Goal: Transaction & Acquisition: Book appointment/travel/reservation

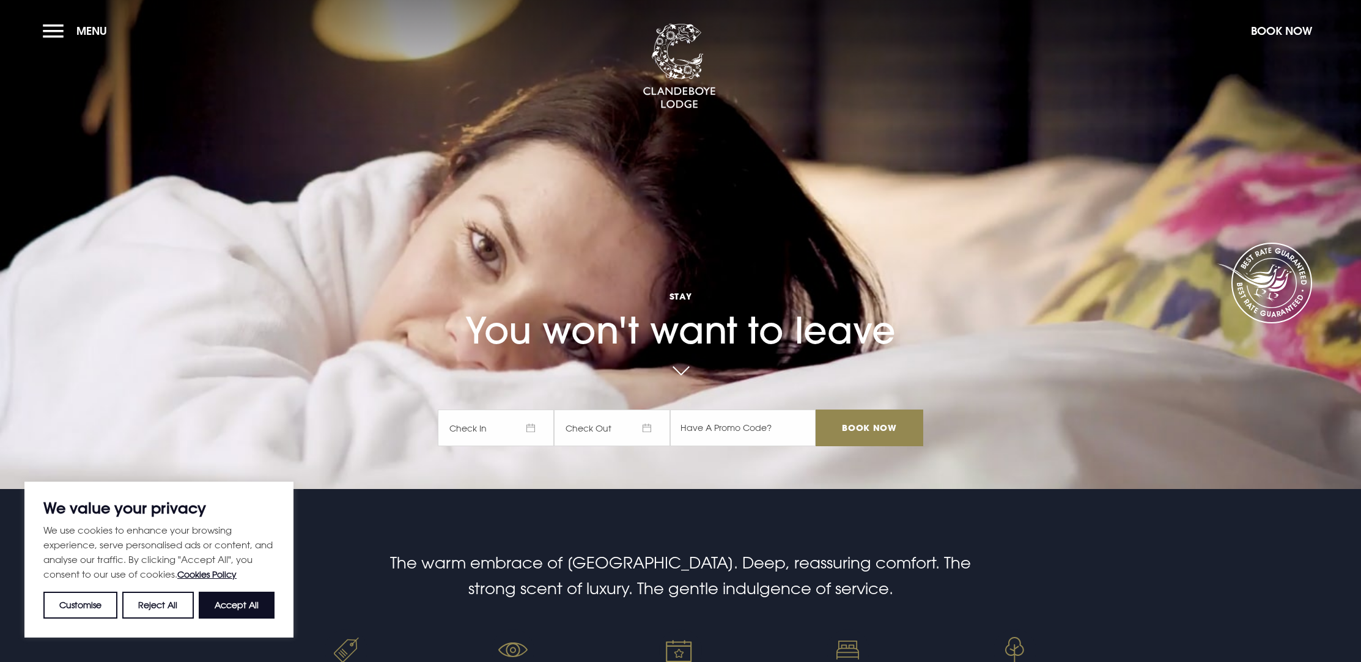
click at [518, 424] on span "Check In" at bounding box center [496, 428] width 116 height 37
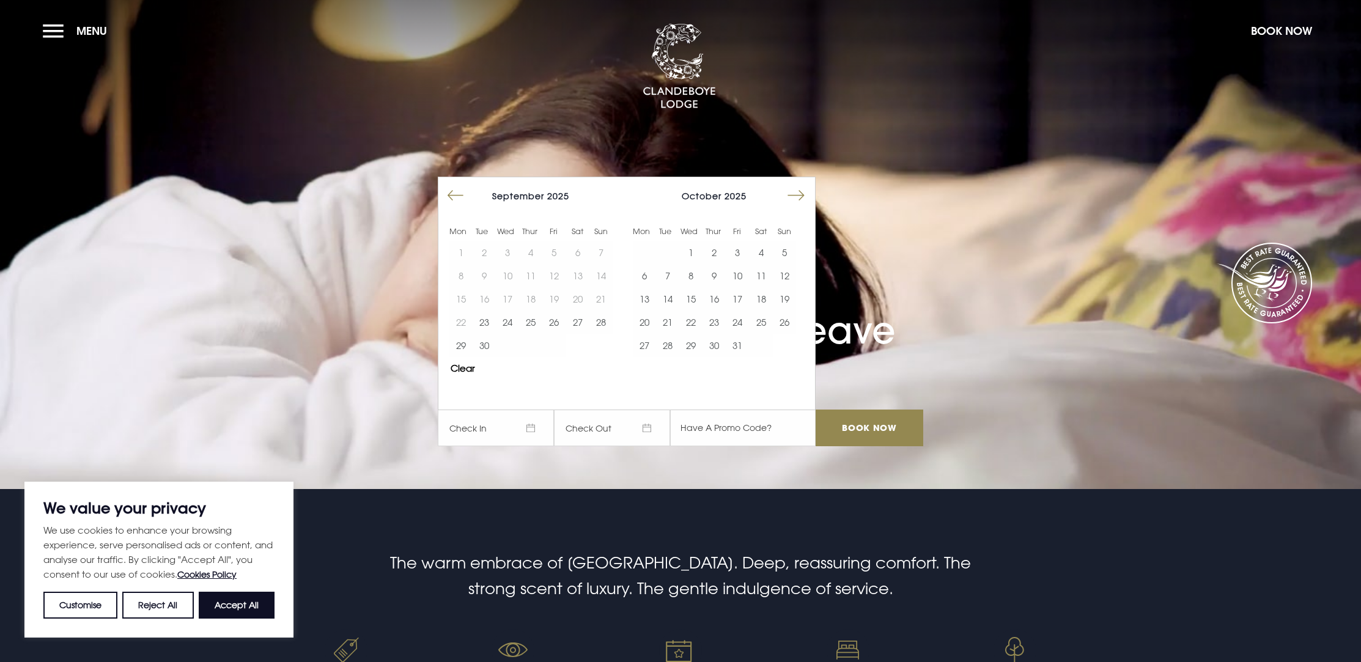
click at [789, 191] on button "Move forward to switch to the next month." at bounding box center [795, 195] width 23 height 23
click at [792, 193] on button "Move forward to switch to the next month." at bounding box center [795, 195] width 23 height 23
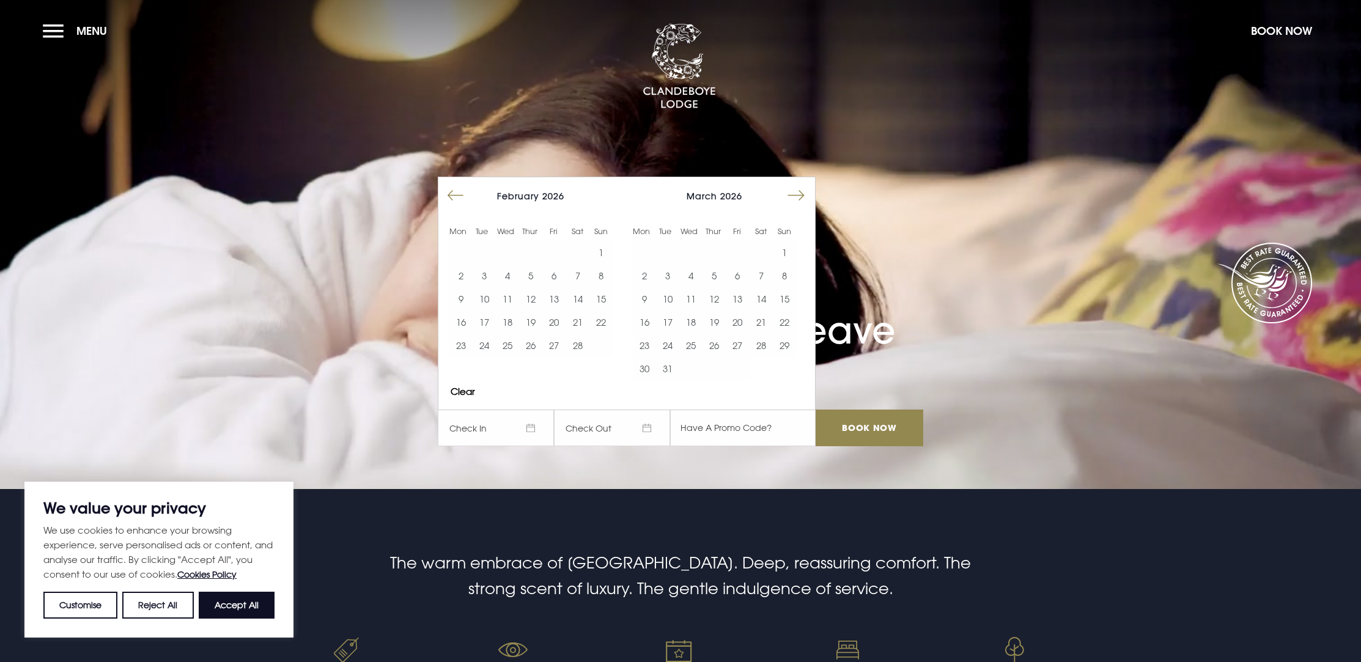
click at [792, 193] on button "Move forward to switch to the next month." at bounding box center [795, 195] width 23 height 23
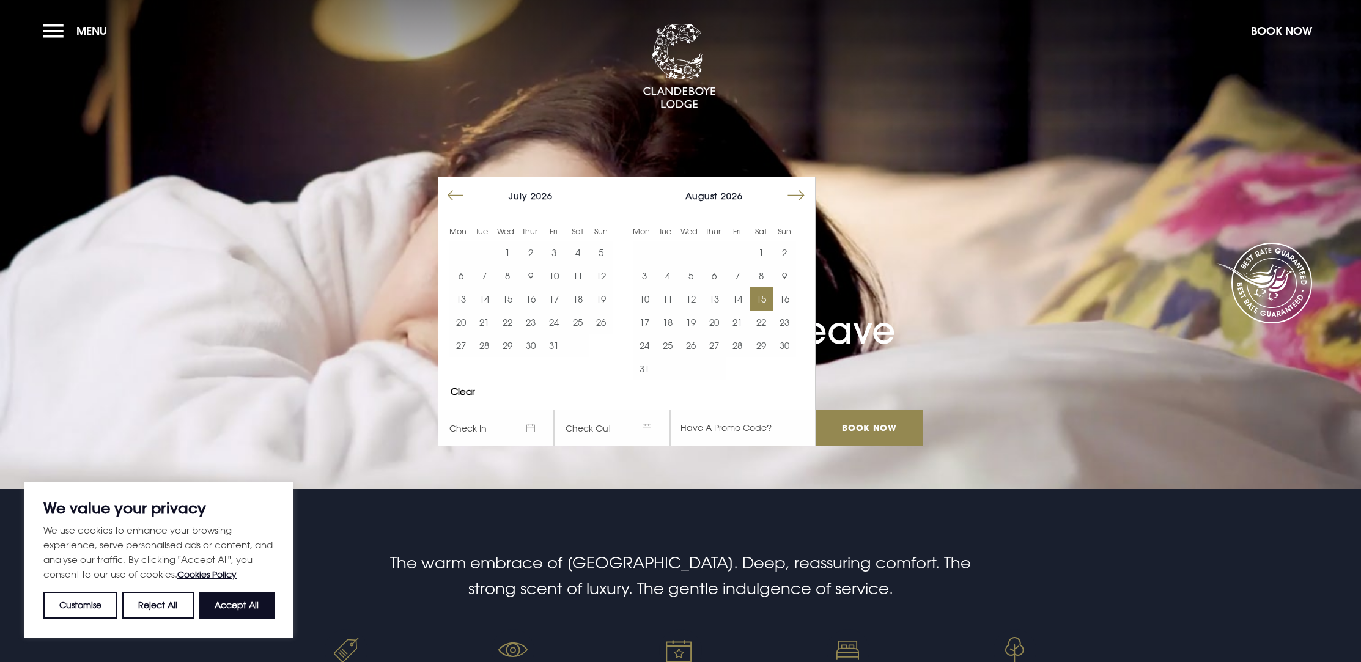
click at [762, 301] on button "15" at bounding box center [760, 298] width 23 height 23
click at [778, 300] on button "16" at bounding box center [784, 298] width 23 height 23
click at [889, 435] on input "Book Now" at bounding box center [869, 428] width 108 height 37
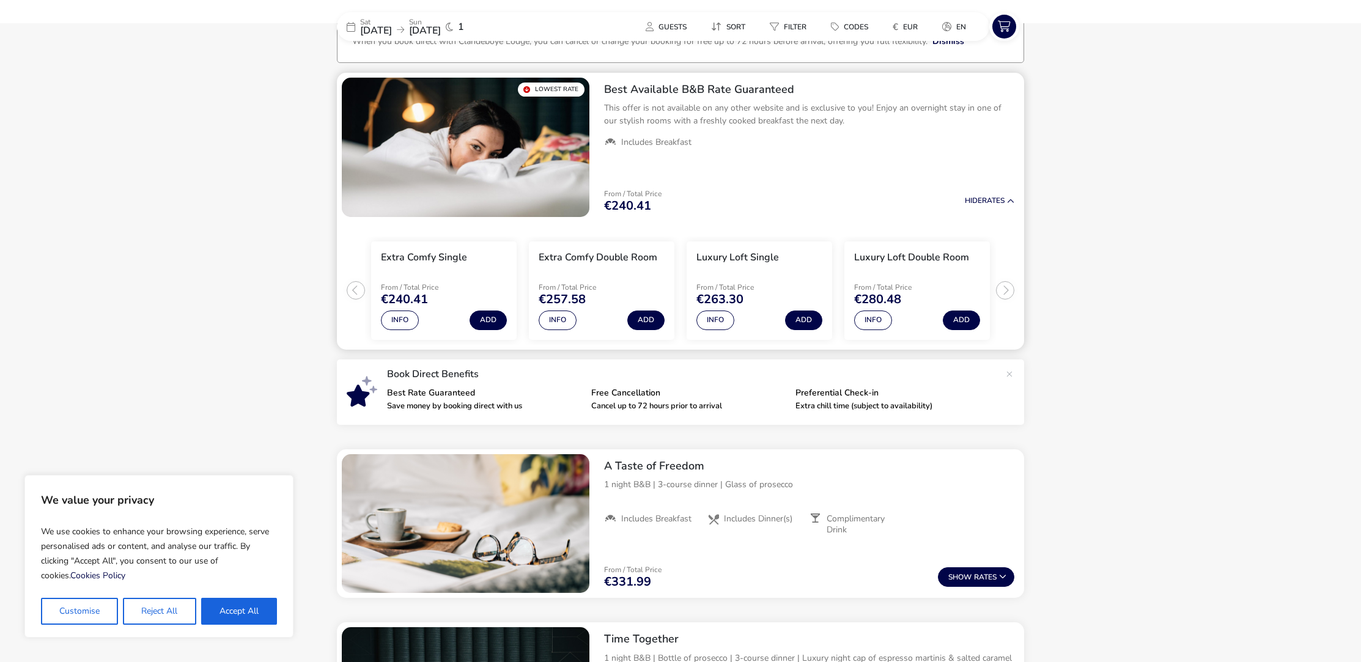
scroll to position [100, 0]
